Goal: Task Accomplishment & Management: Use online tool/utility

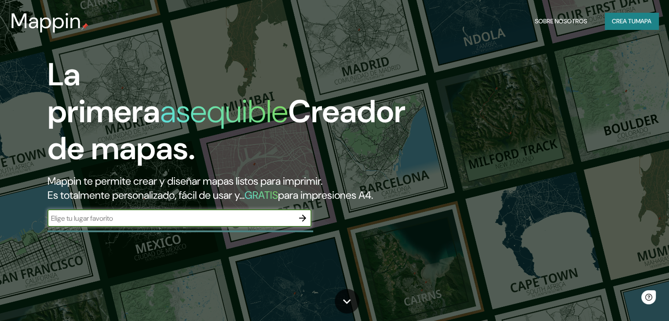
click at [186, 223] on input "text" at bounding box center [170, 218] width 246 height 10
click at [102, 223] on input "meridiano quinto, [GEOGRAPHIC_DATA]" at bounding box center [170, 218] width 246 height 10
type input "meridiano v, [GEOGRAPHIC_DATA]"
click at [296, 227] on button "button" at bounding box center [303, 218] width 18 height 18
